Goal: Task Accomplishment & Management: Complete application form

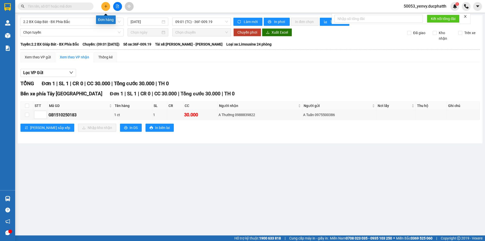
click at [107, 6] on icon "plus" at bounding box center [106, 7] width 4 height 4
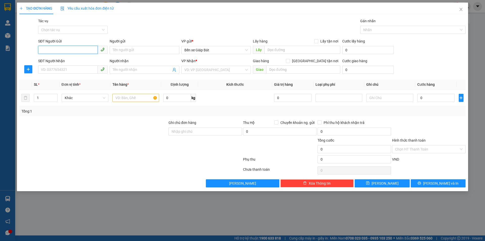
click at [74, 50] on input "SĐT Người Gửi" at bounding box center [68, 50] width 60 height 8
click at [78, 60] on div "0865288204" at bounding box center [72, 60] width 63 height 6
type input "0865288204"
click at [74, 74] on div "SĐT Người Nhận VD: 0377654321" at bounding box center [73, 67] width 70 height 18
click at [77, 69] on input "SĐT Người Nhận" at bounding box center [68, 69] width 60 height 8
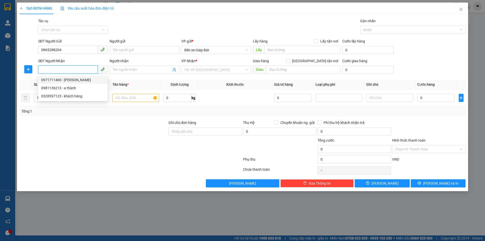
click at [52, 80] on div "0971711460 - [PERSON_NAME]" at bounding box center [72, 80] width 63 height 6
type input "0971711460"
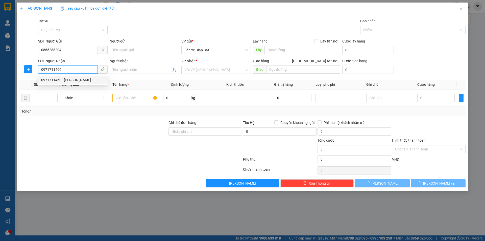
type input "c quỳnh"
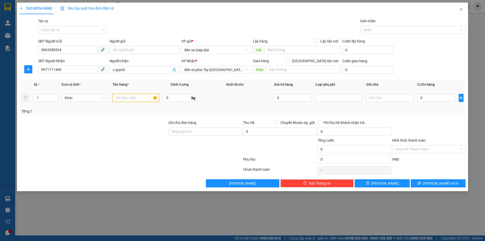
click at [130, 98] on input "text" at bounding box center [135, 98] width 47 height 8
type input "1 xốp bé tinh trùng lợn"
click at [427, 99] on input "0" at bounding box center [437, 98] width 38 height 8
type input "3"
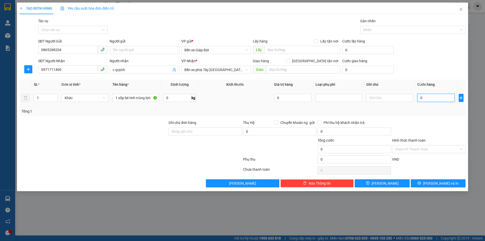
type input "3"
type input "30"
type input "300"
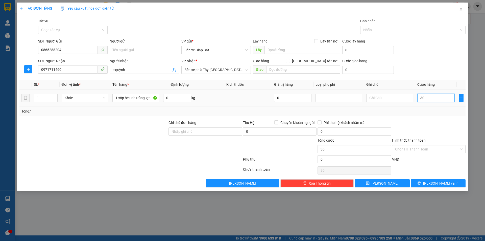
type input "300"
type input "3.000"
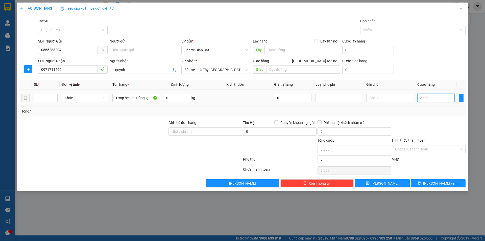
type input "30.000"
click at [431, 154] on div "Hình thức thanh toán Chọn HT Thanh Toán" at bounding box center [429, 146] width 74 height 18
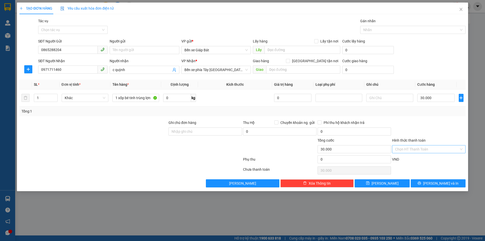
click at [430, 151] on input "Hình thức thanh toán" at bounding box center [427, 149] width 64 height 8
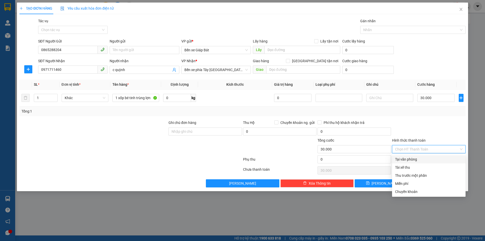
click at [413, 158] on div "Tại văn phòng" at bounding box center [428, 159] width 67 height 6
type input "0"
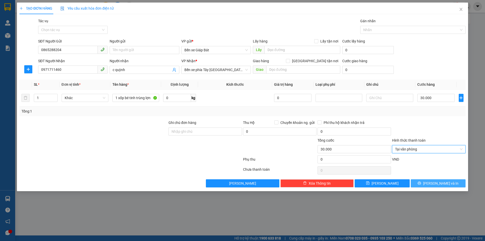
click at [421, 182] on icon "printer" at bounding box center [420, 183] width 4 height 4
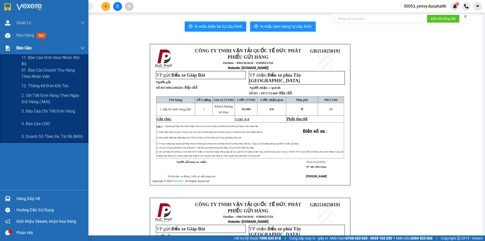
click at [34, 48] on div "Báo cáo" at bounding box center [50, 48] width 68 height 13
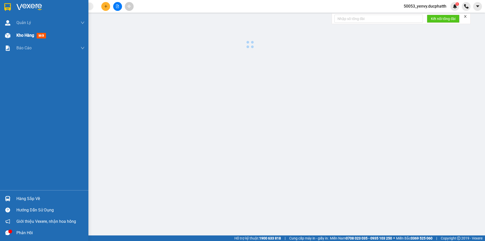
click at [50, 34] on div "Kho hàng mới" at bounding box center [50, 35] width 68 height 13
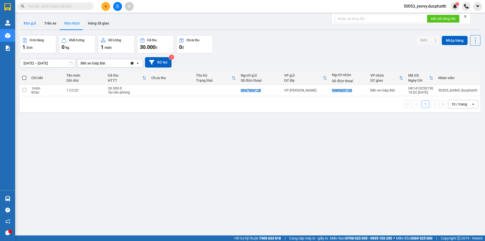
click at [30, 23] on button "Kho gửi" at bounding box center [30, 23] width 20 height 12
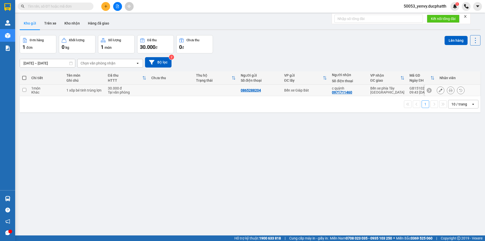
click at [25, 89] on input "checkbox" at bounding box center [24, 90] width 4 height 4
checkbox input "true"
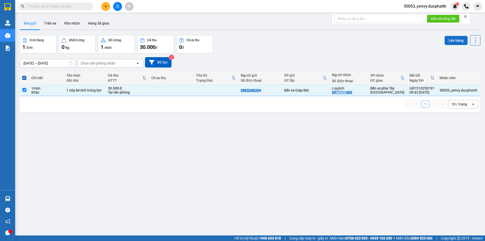
click at [454, 42] on button "Lên hàng" at bounding box center [456, 40] width 23 height 9
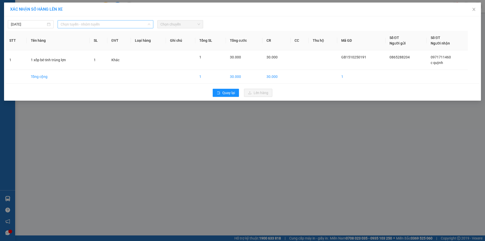
click at [85, 22] on span "Chọn tuyến - nhóm tuyến" at bounding box center [106, 24] width 90 height 8
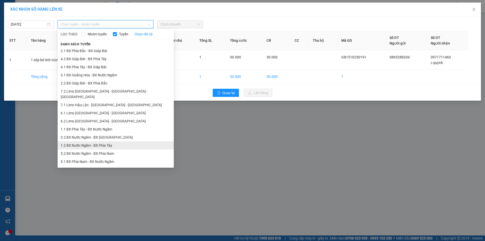
click at [86, 141] on li "1.2 BX Nước Ngầm - BX Phía Tây" at bounding box center [116, 145] width 116 height 8
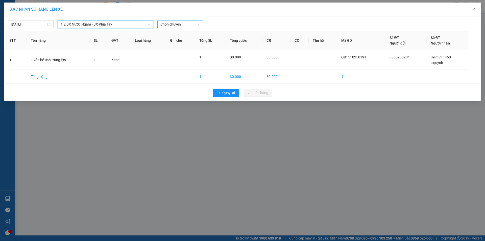
click at [182, 26] on span "Chọn chuyến" at bounding box center [180, 24] width 40 height 8
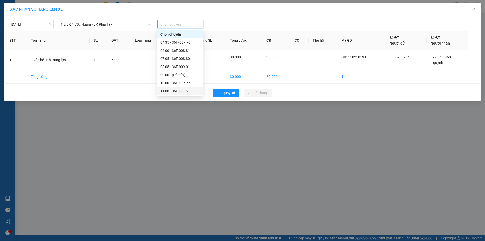
click at [175, 92] on div "11:00 - 36H-085.25" at bounding box center [179, 91] width 39 height 6
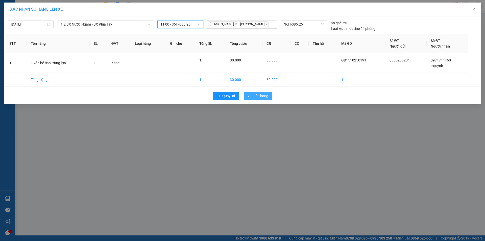
click at [252, 94] on button "Lên hàng" at bounding box center [258, 96] width 28 height 8
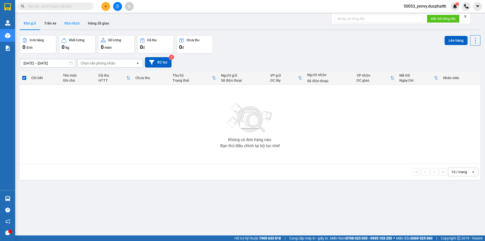
click at [73, 25] on button "Kho nhận" at bounding box center [72, 23] width 24 height 12
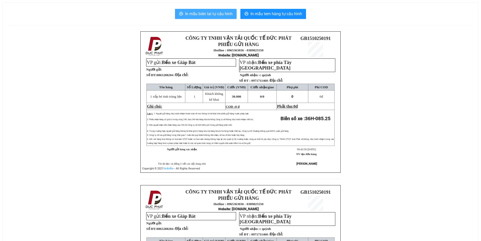
click at [206, 13] on span "In mẫu biên lai tự cấu hình" at bounding box center [209, 14] width 48 height 6
click at [200, 6] on div "In mẫu biên lai tự cấu hình In mẫu tem hàng tự cấu hình CÔNG TY TNHH VẬN TẢI QU…" at bounding box center [241, 174] width 476 height 342
click at [207, 15] on span "In mẫu biên lai tự cấu hình" at bounding box center [209, 14] width 48 height 6
